Goal: Information Seeking & Learning: Stay updated

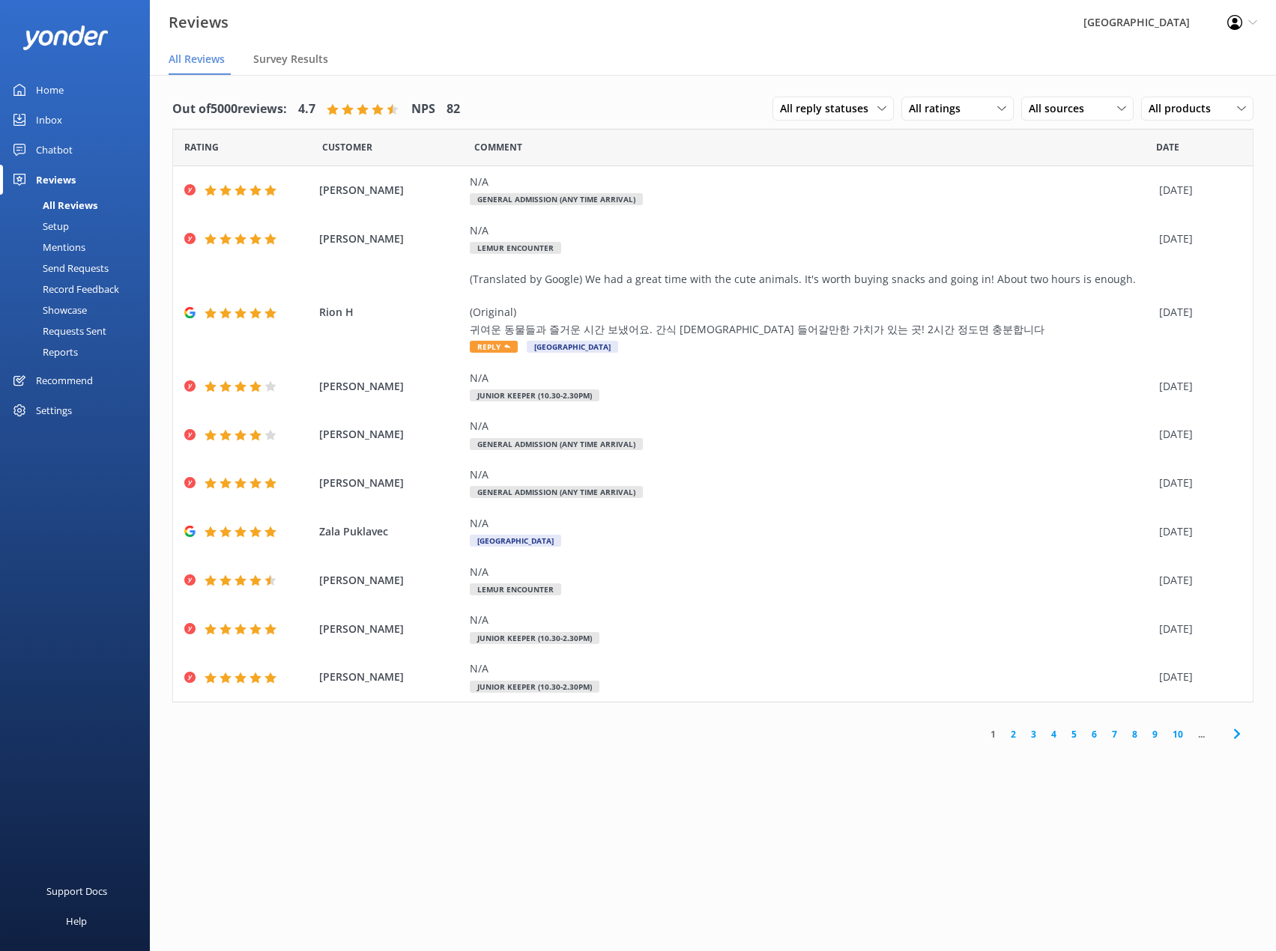
click at [58, 180] on div "Reviews" at bounding box center [56, 180] width 40 height 30
